Goal: Task Accomplishment & Management: Use online tool/utility

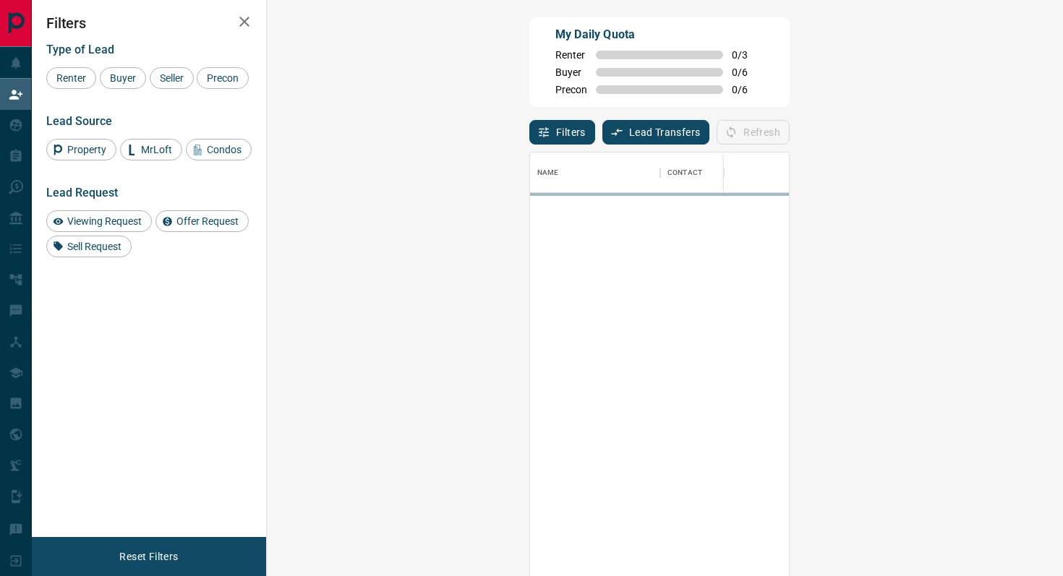
scroll to position [437, 765]
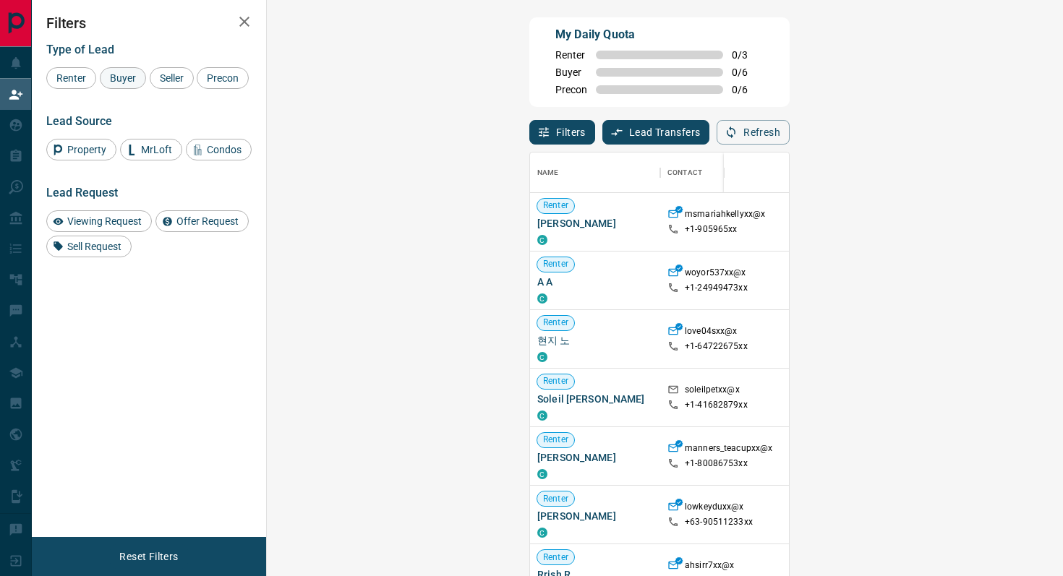
click at [126, 81] on span "Buyer" at bounding box center [123, 78] width 36 height 12
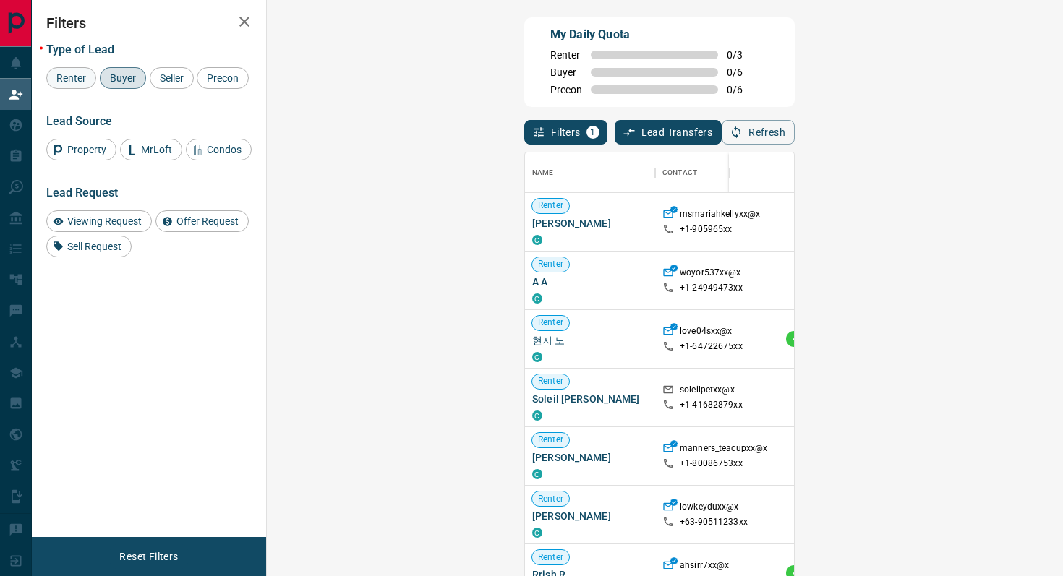
click at [79, 83] on span "Renter" at bounding box center [71, 78] width 40 height 12
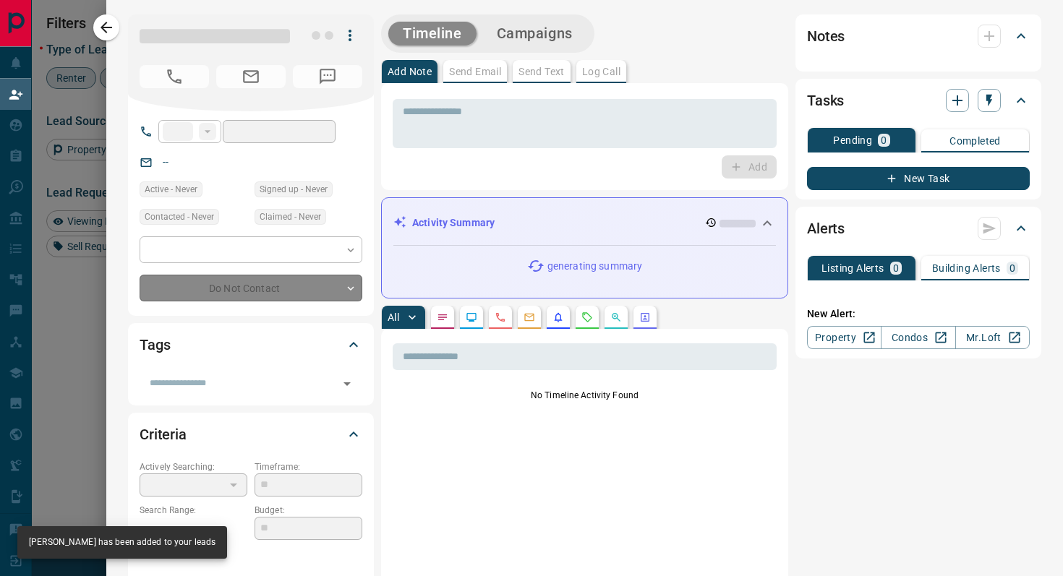
type input "**"
type input "**********"
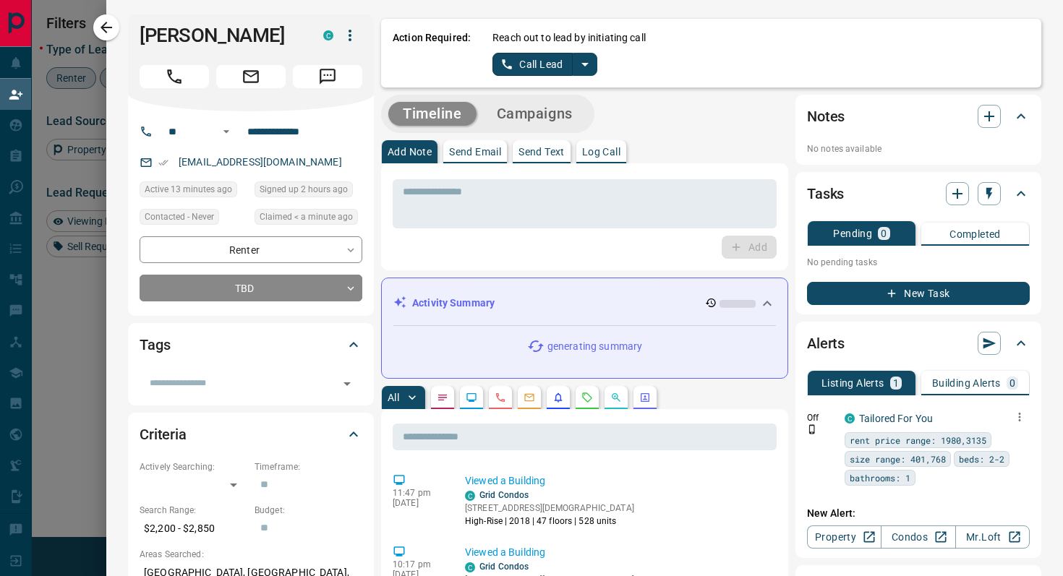
click at [1018, 417] on icon "button" at bounding box center [1019, 417] width 2 height 9
click at [1001, 484] on li "Delete" at bounding box center [997, 490] width 64 height 23
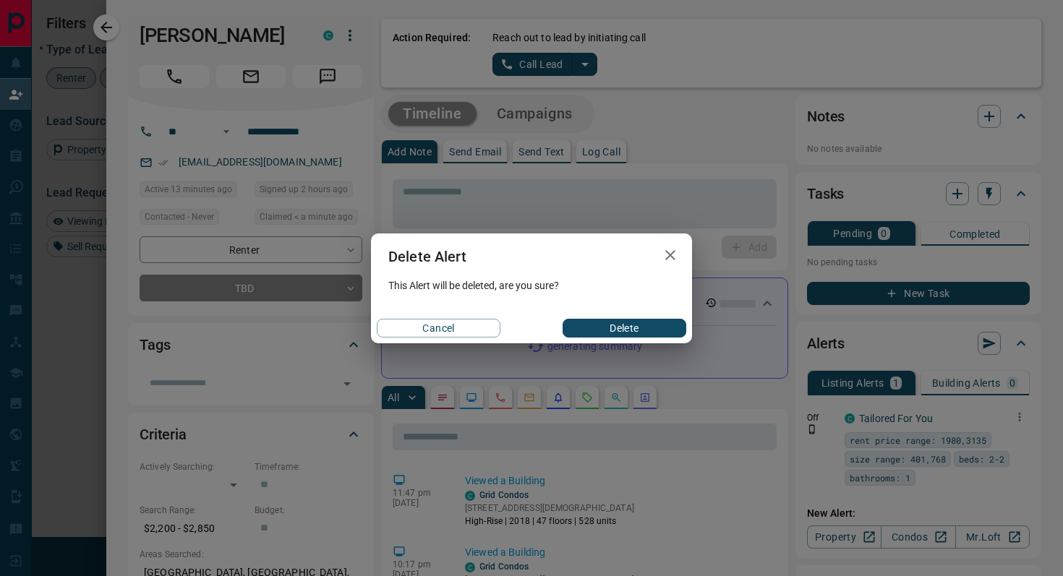
click at [657, 327] on button "Delete" at bounding box center [624, 328] width 124 height 19
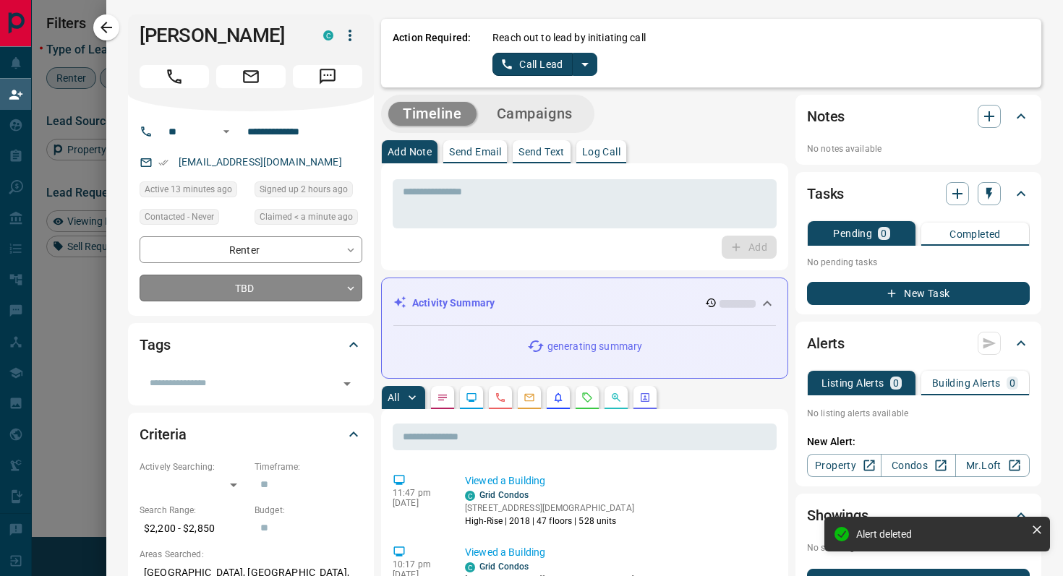
click at [290, 284] on body "Lead Transfers Claim Leads My Leads Tasks Opportunities Deals Campaigns Automat…" at bounding box center [531, 245] width 1063 height 490
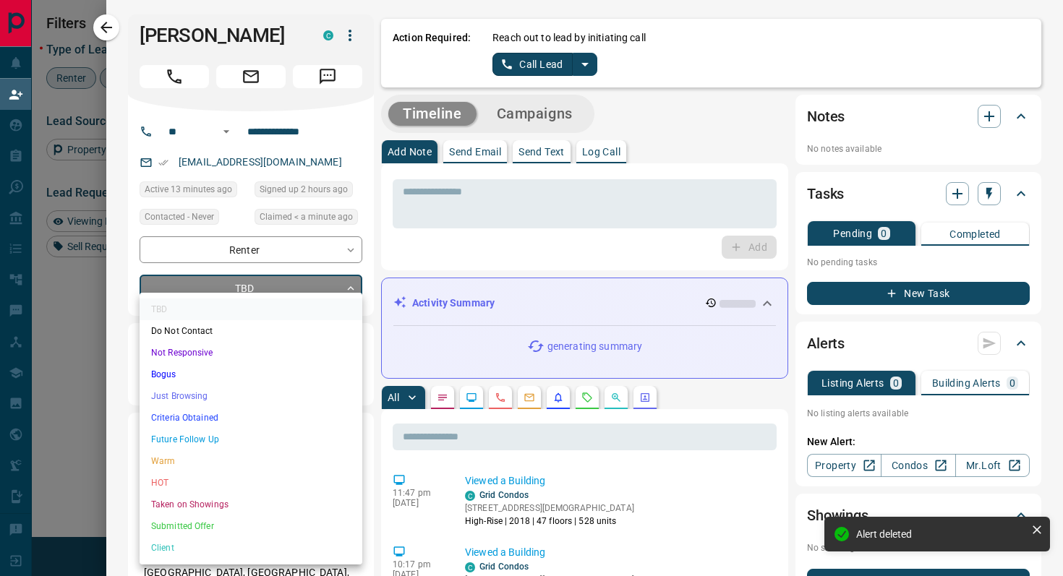
click at [205, 416] on li "Criteria Obtained" at bounding box center [251, 418] width 223 height 22
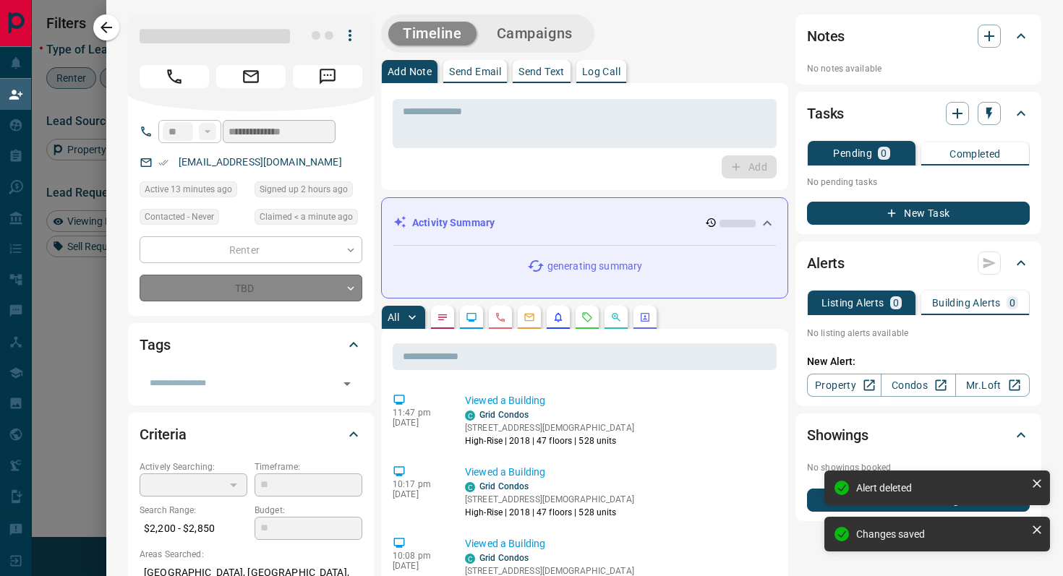
type input "*"
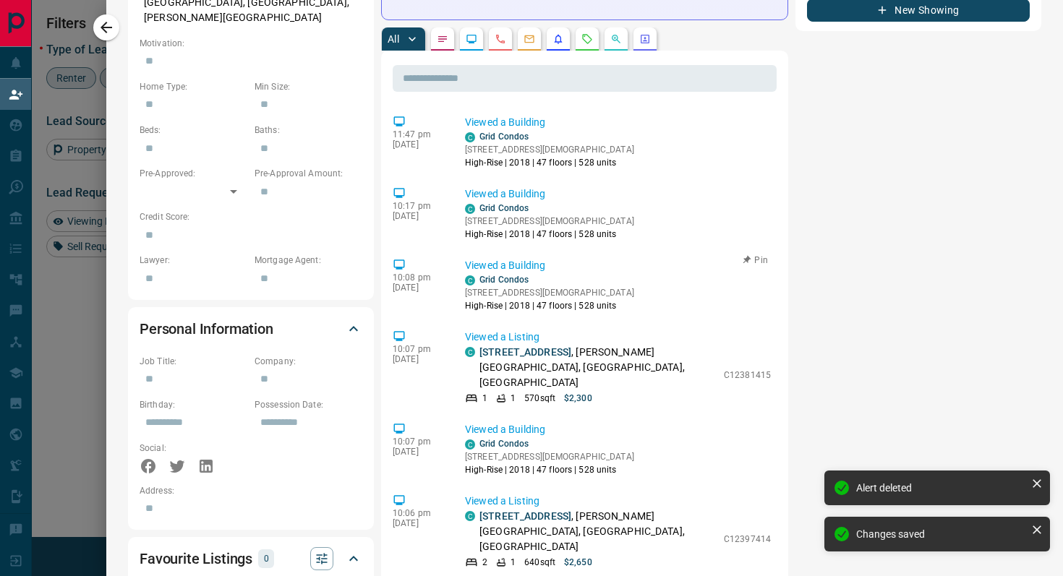
scroll to position [0, 0]
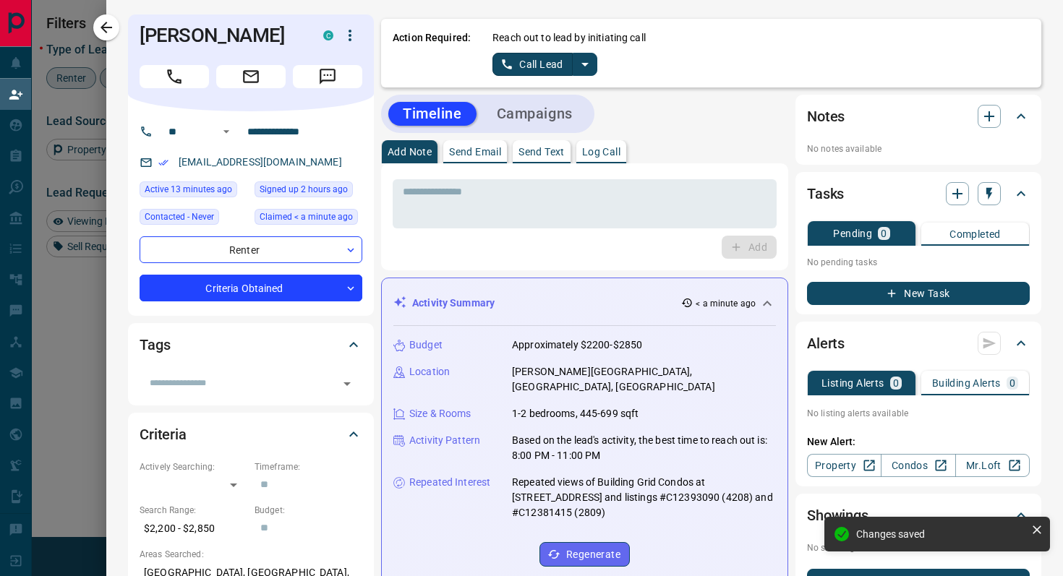
click at [592, 65] on icon "split button" at bounding box center [584, 64] width 17 height 17
click at [570, 107] on li "Log Manual Call" at bounding box center [544, 114] width 88 height 22
click at [501, 66] on button "Log Manual Call" at bounding box center [539, 64] width 95 height 23
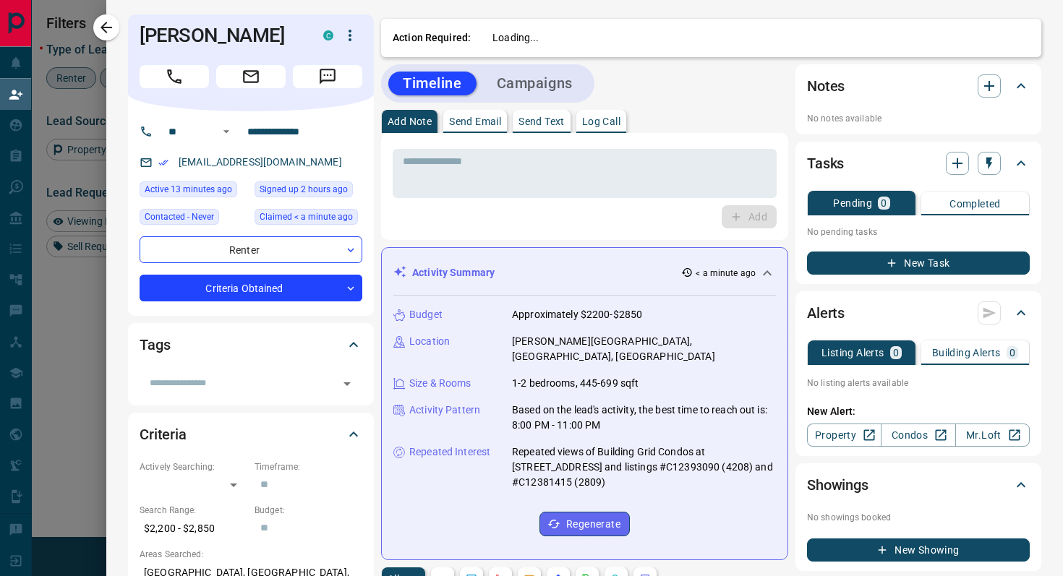
click at [544, 79] on button "Campaigns" at bounding box center [534, 84] width 105 height 24
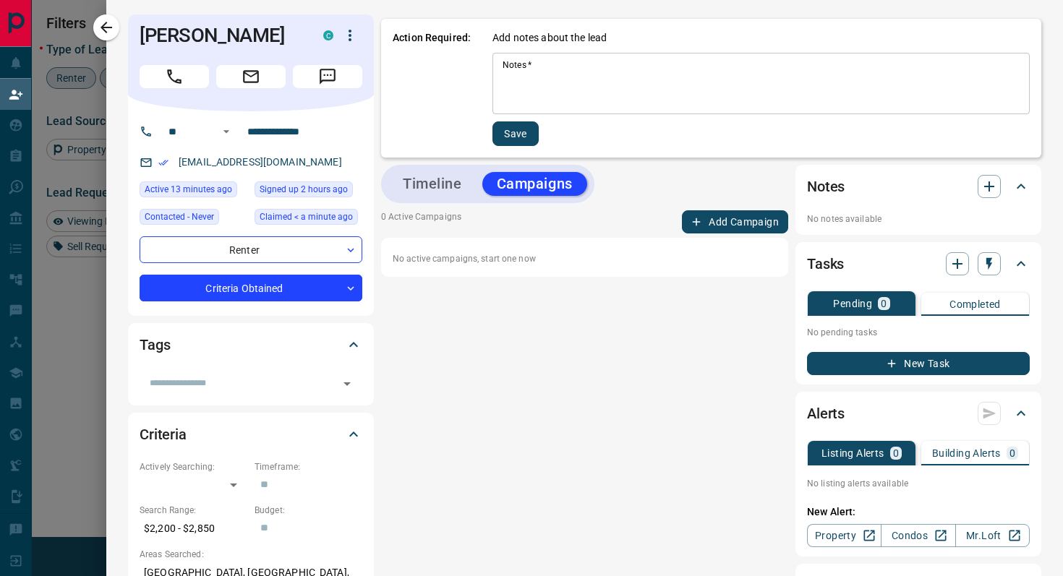
click at [544, 79] on textarea "Notes   *" at bounding box center [760, 83] width 517 height 49
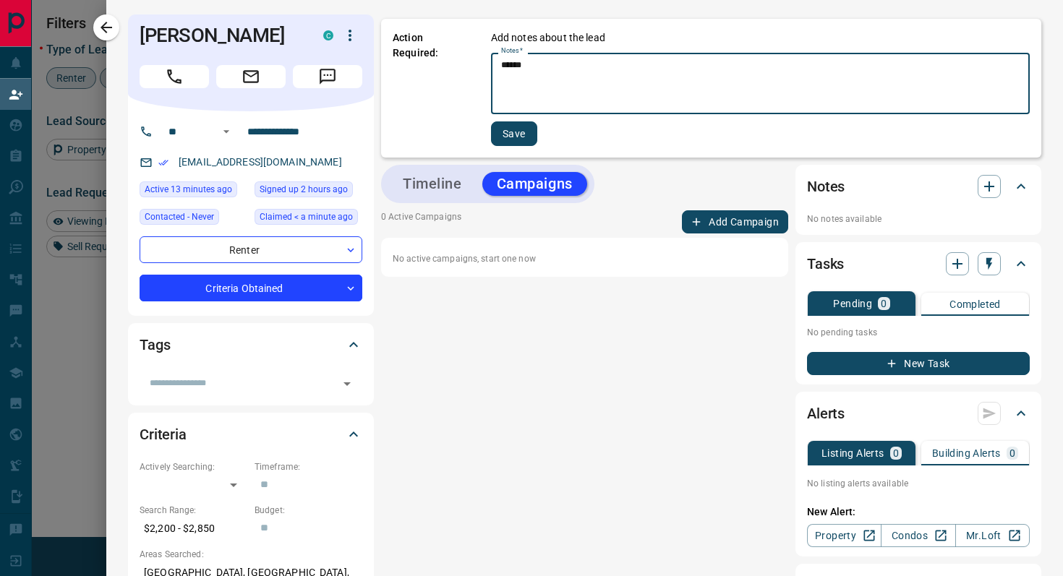
type textarea "******"
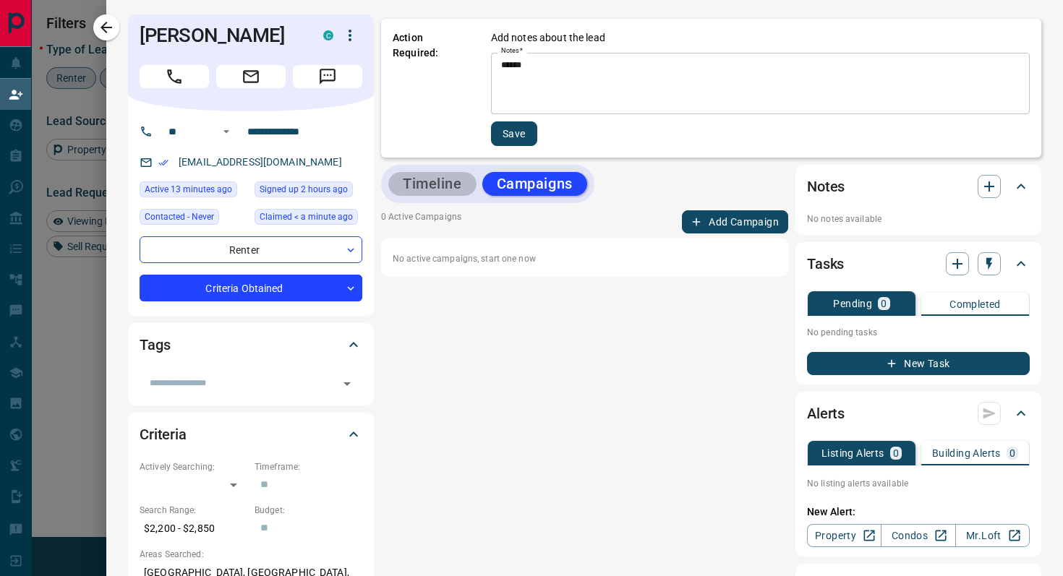
click at [441, 184] on button "Timeline" at bounding box center [432, 184] width 88 height 24
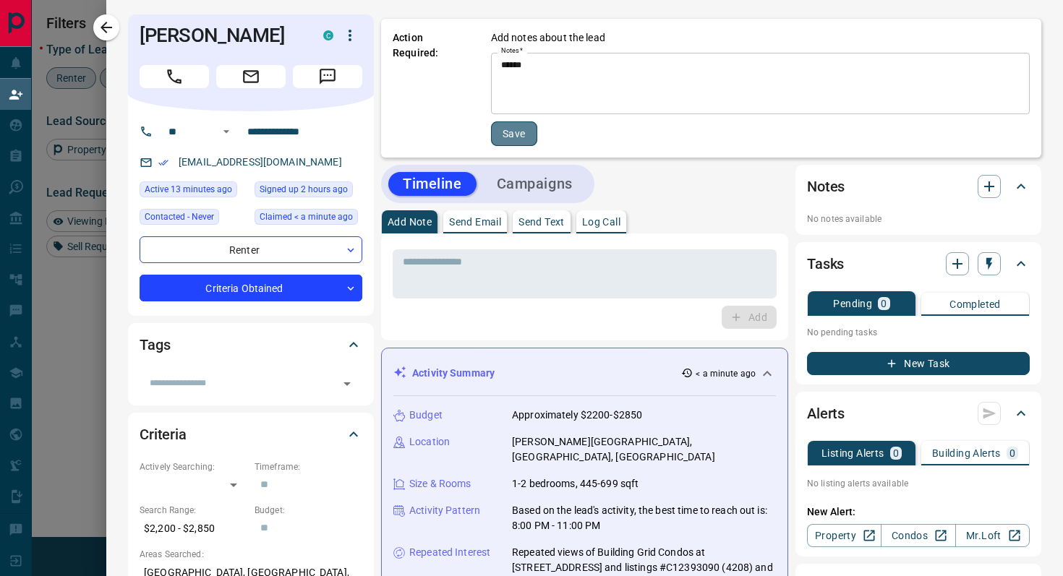
click at [509, 137] on button "Save" at bounding box center [514, 133] width 46 height 25
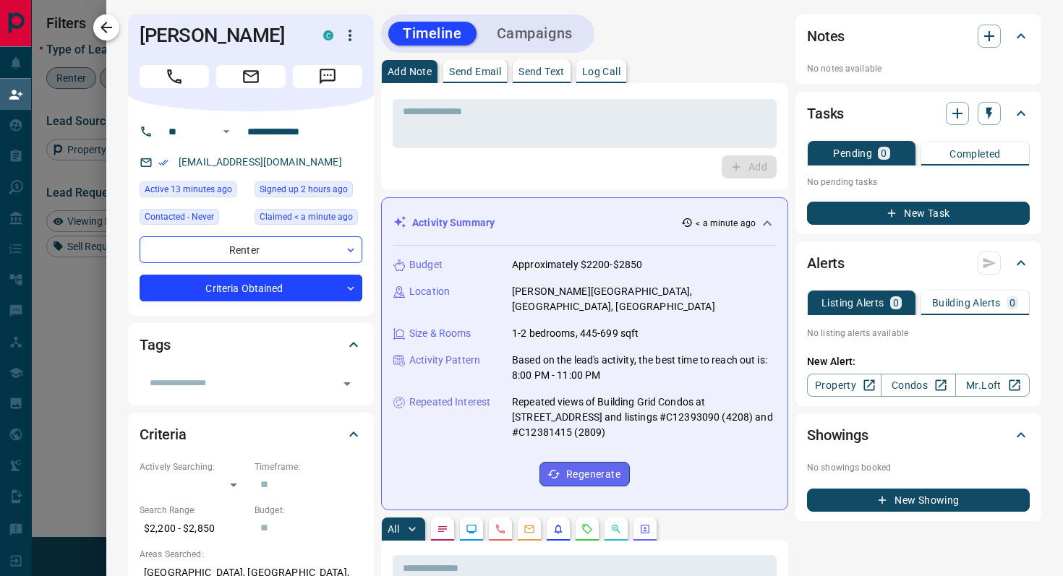
click at [103, 17] on button "button" at bounding box center [106, 27] width 26 height 26
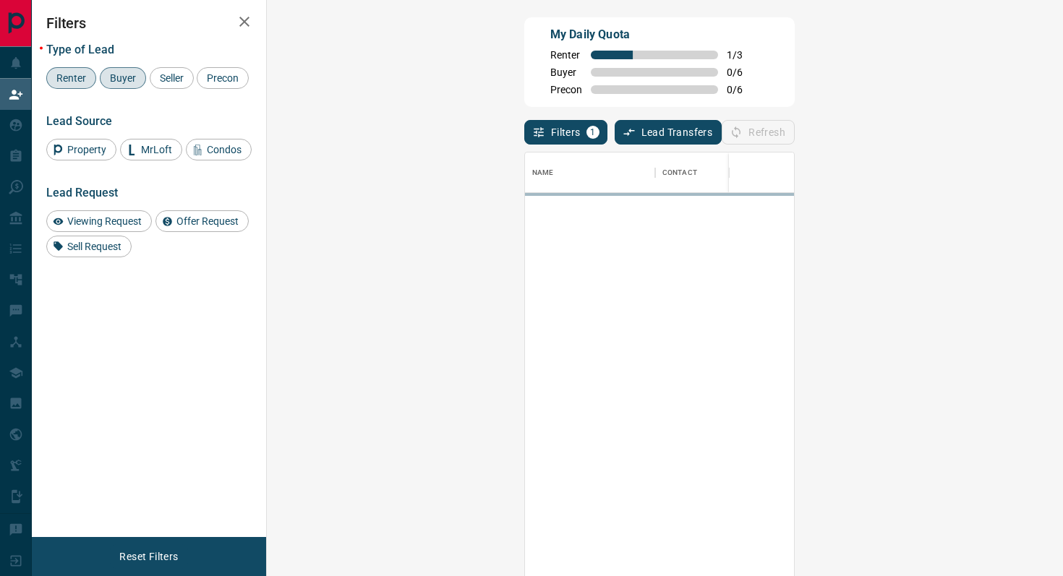
scroll to position [437, 765]
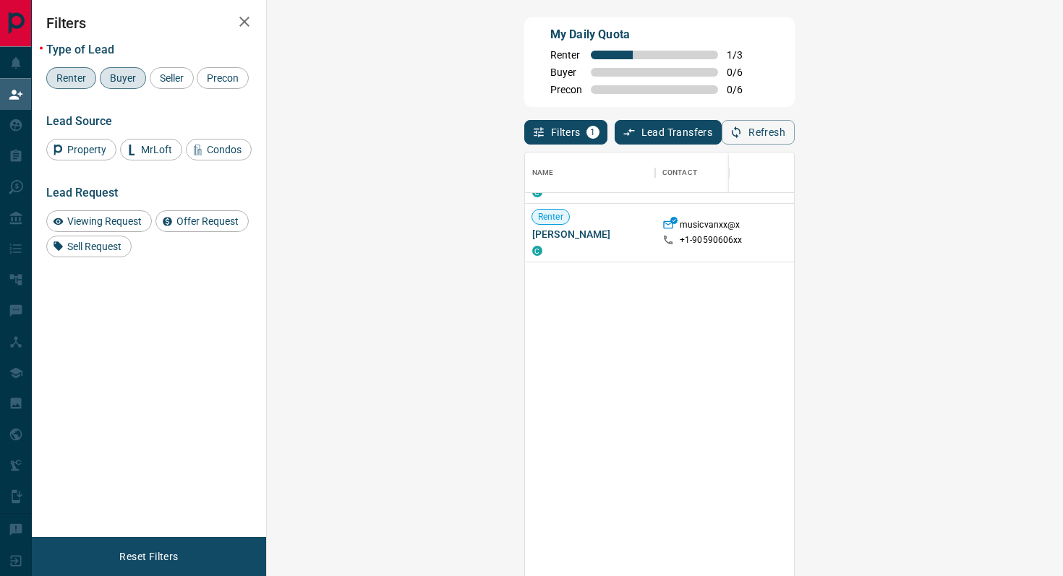
scroll to position [0, 0]
